Goal: Information Seeking & Learning: Learn about a topic

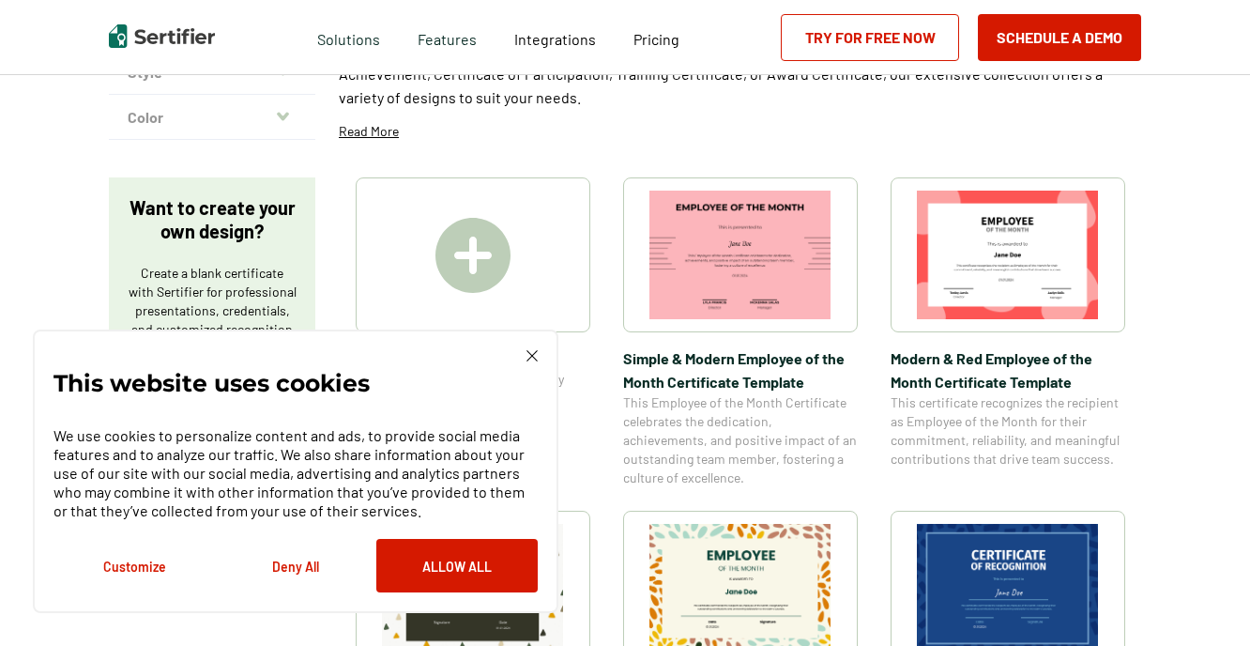
scroll to position [375, 0]
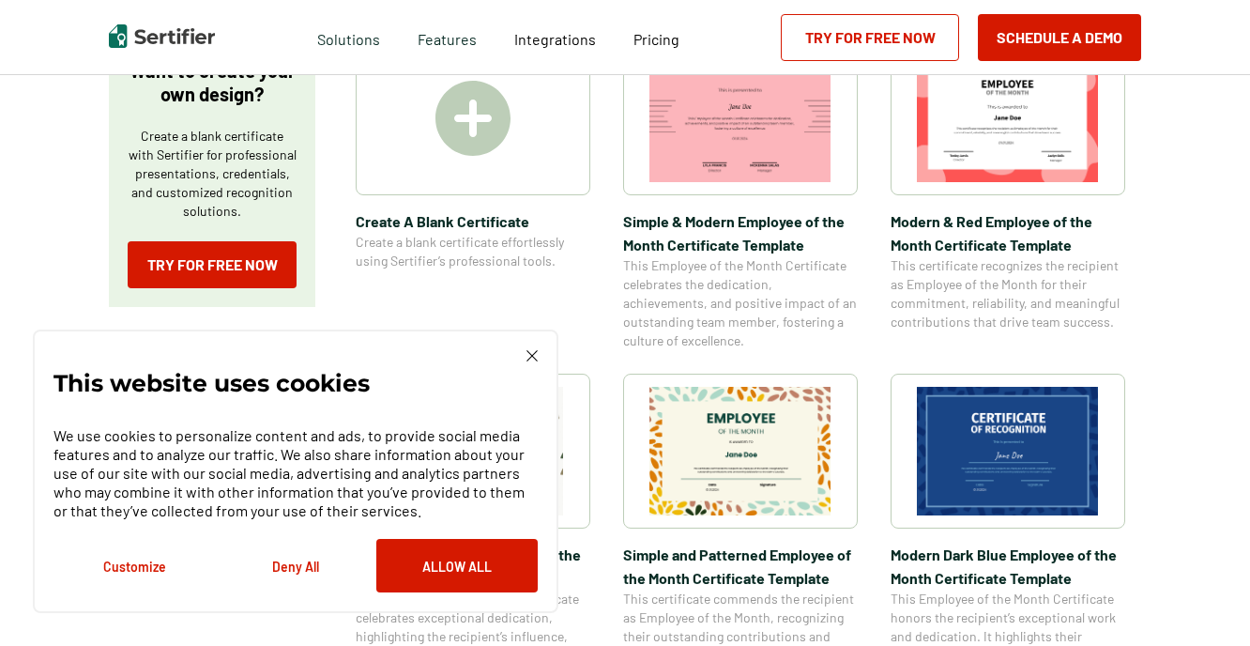
click at [535, 354] on img at bounding box center [532, 355] width 11 height 11
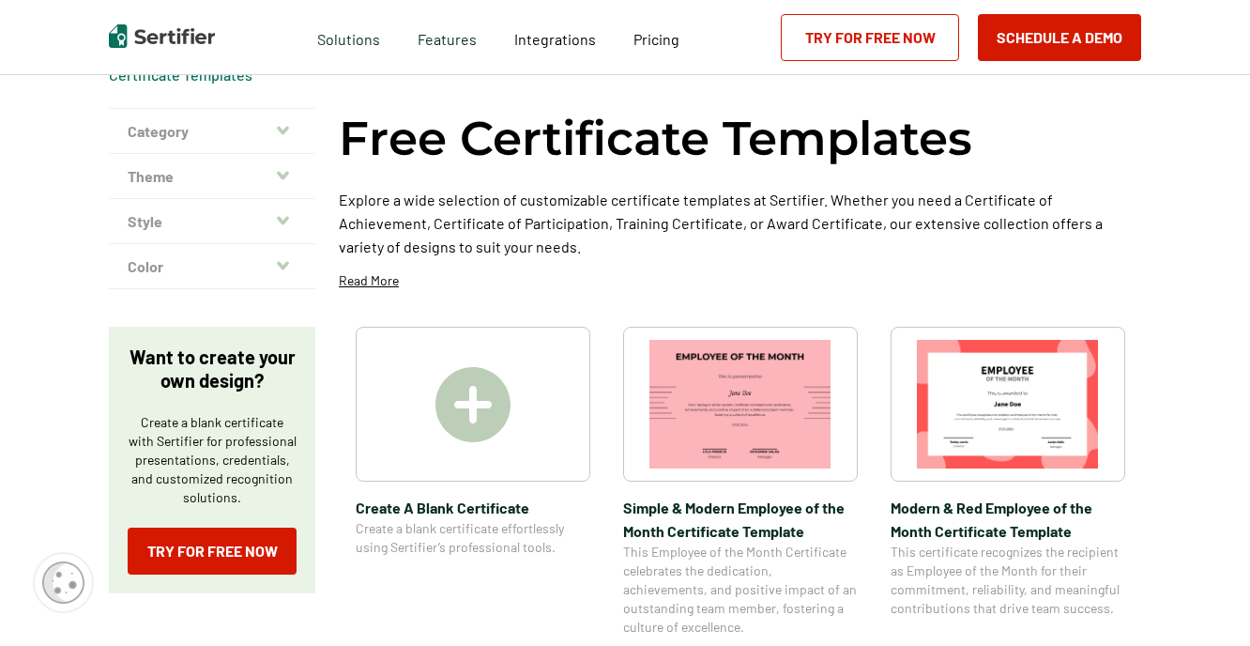
scroll to position [0, 0]
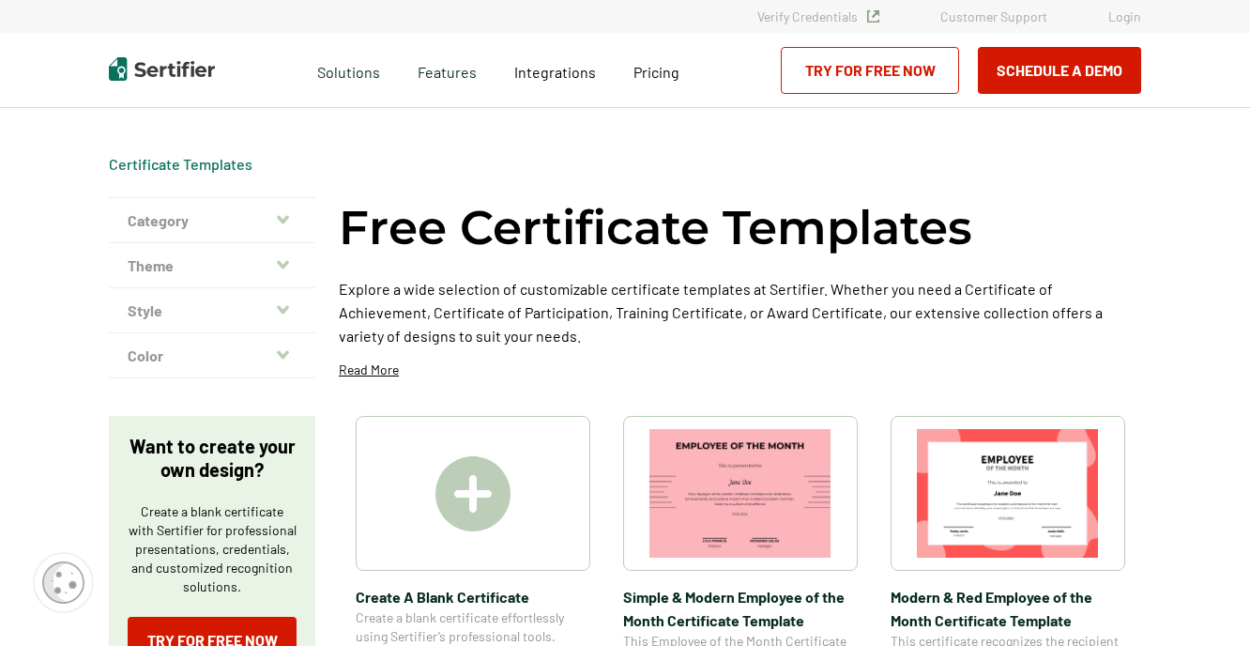
click at [285, 217] on icon "button" at bounding box center [283, 219] width 12 height 15
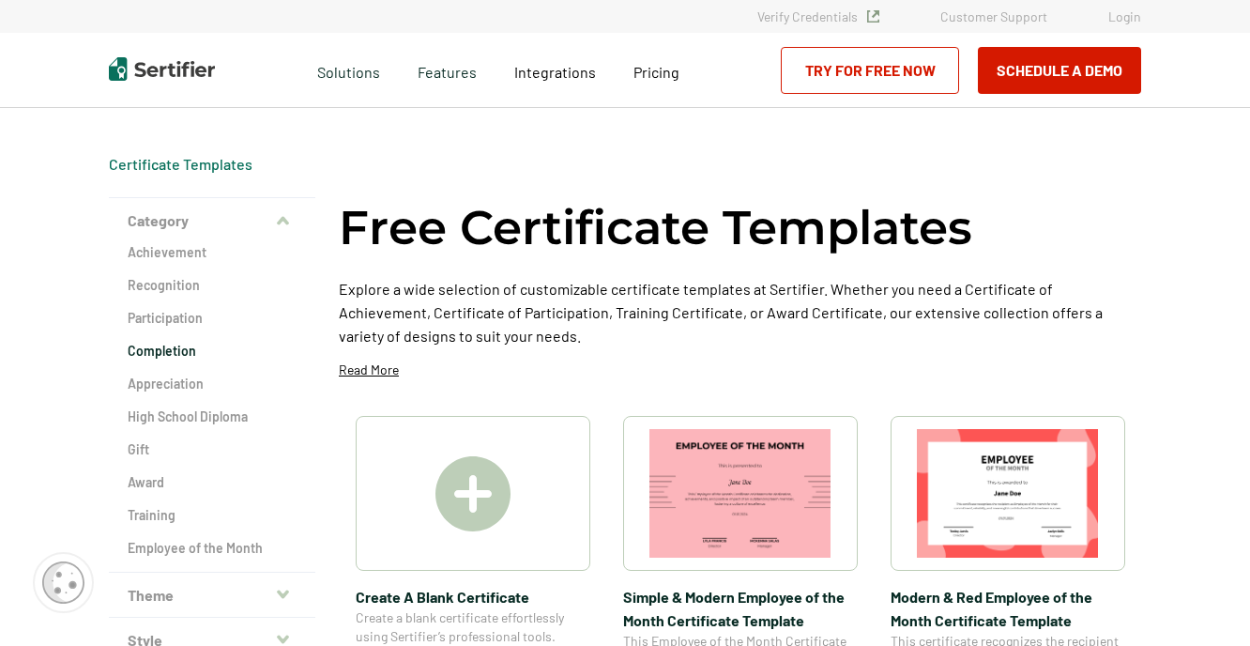
click at [192, 352] on h2 "Completion" at bounding box center [212, 351] width 169 height 19
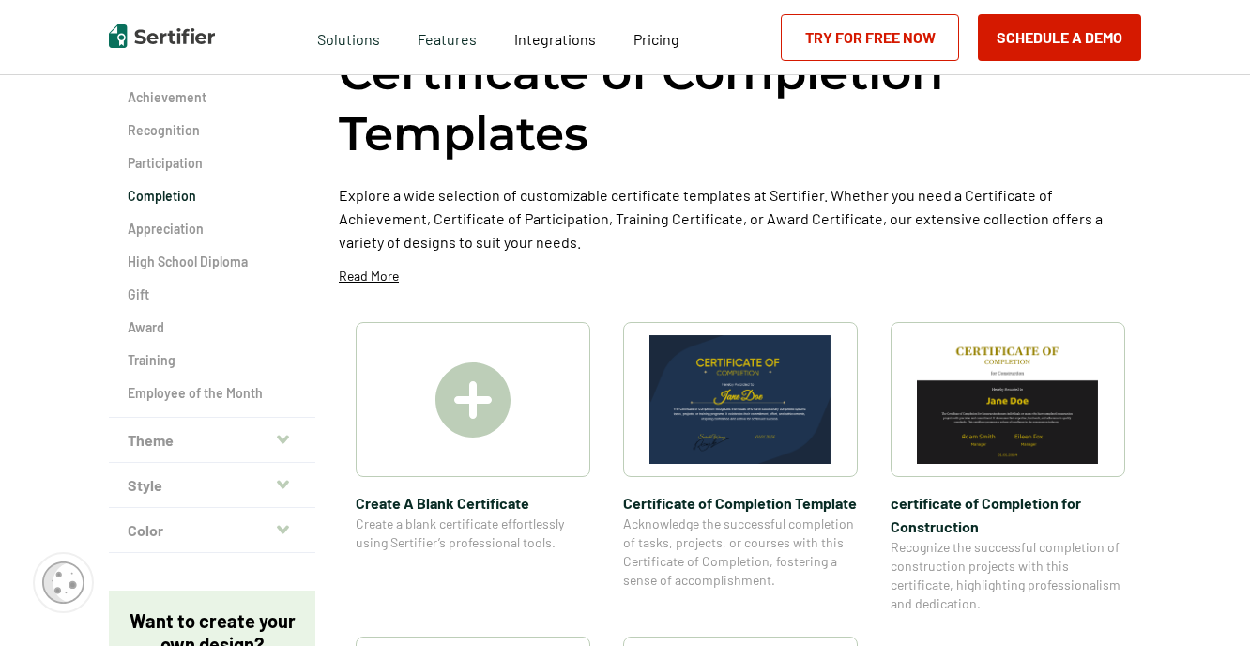
scroll to position [188, 0]
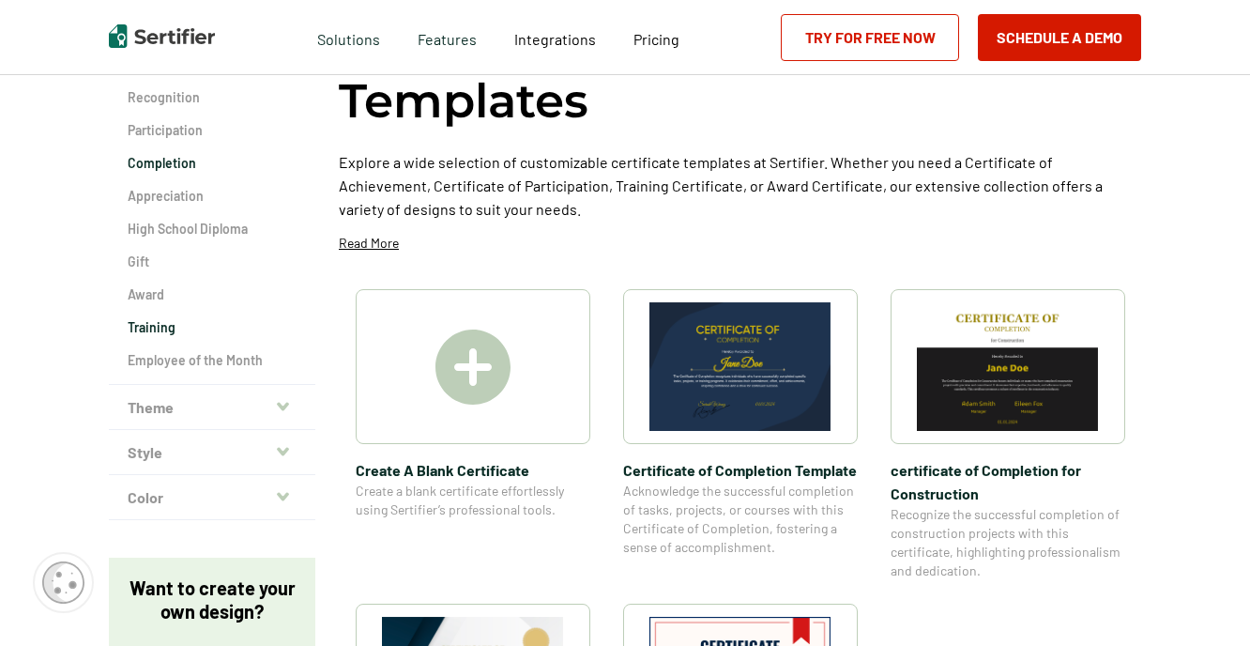
click at [151, 326] on h2 "Training" at bounding box center [212, 327] width 169 height 19
